Goal: Information Seeking & Learning: Learn about a topic

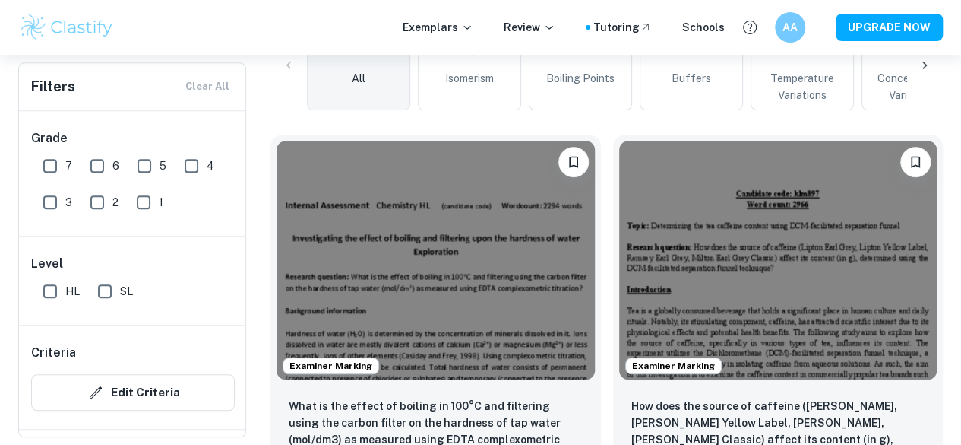
scroll to position [404, 0]
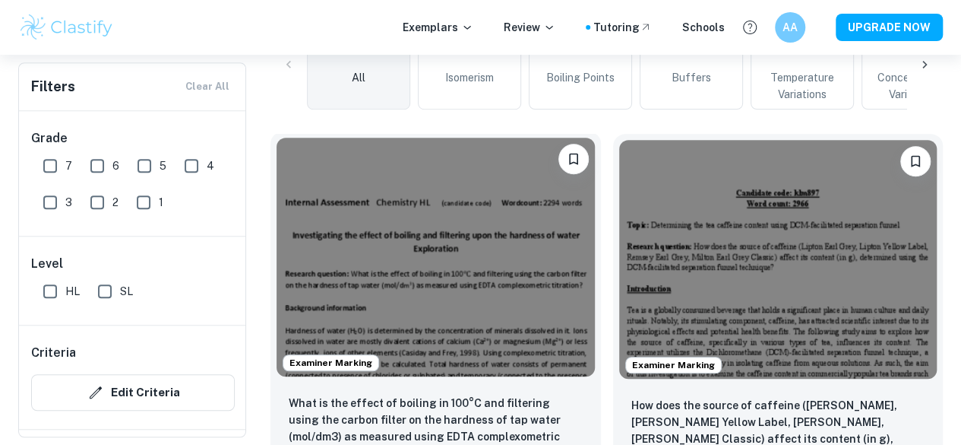
click at [422, 249] on img at bounding box center [436, 257] width 318 height 239
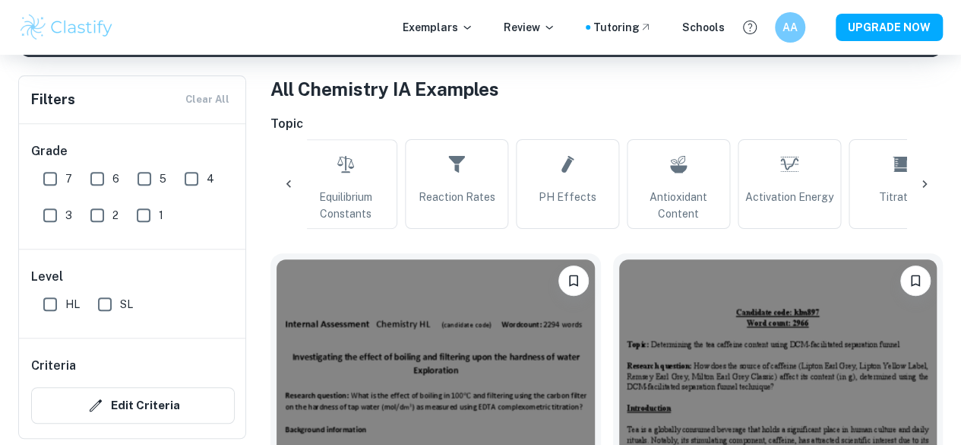
scroll to position [0, 908]
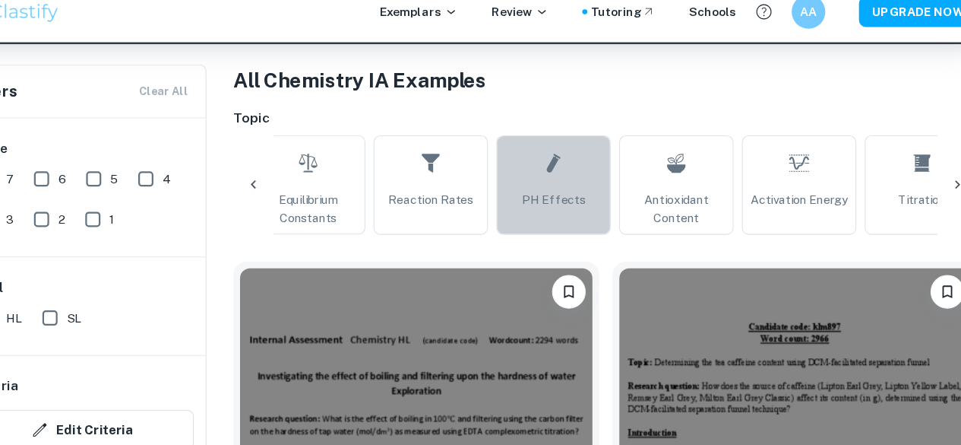
click at [555, 176] on icon at bounding box center [560, 164] width 18 height 36
type input "pH Effects"
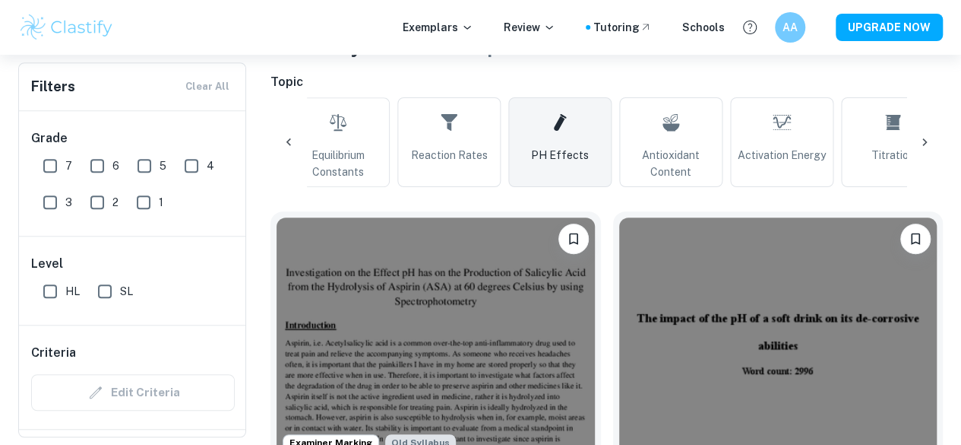
scroll to position [432, 0]
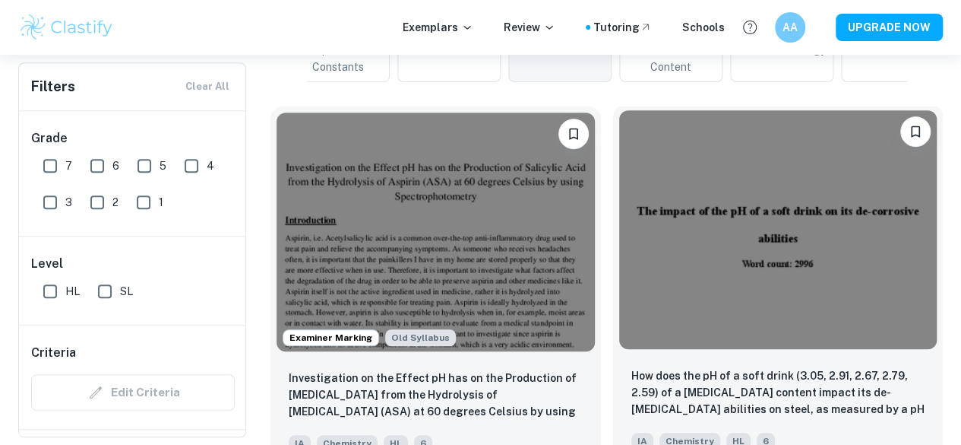
click at [619, 262] on img at bounding box center [778, 229] width 318 height 239
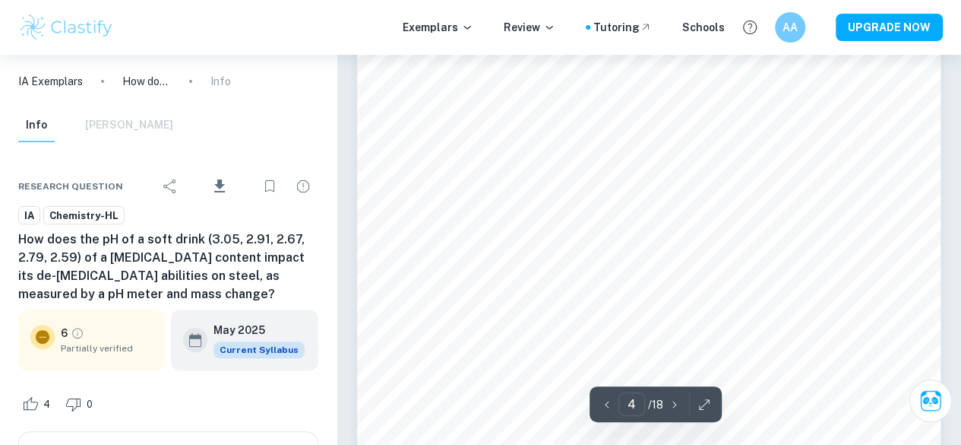
scroll to position [3021, 0]
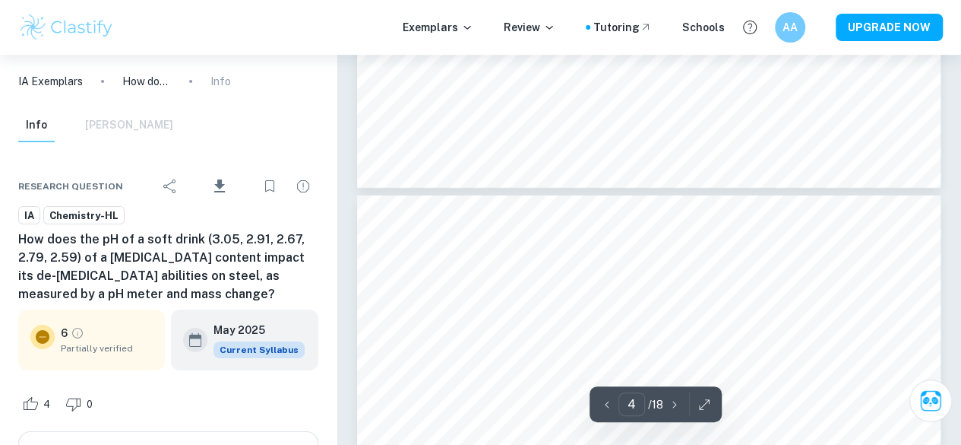
type input "3"
